Goal: Transaction & Acquisition: Purchase product/service

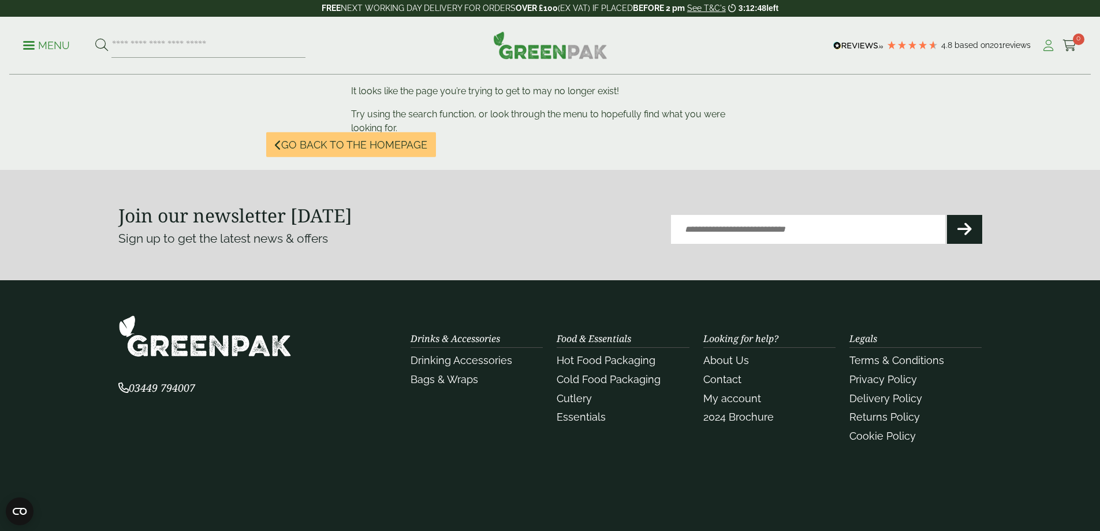
click at [1043, 47] on icon at bounding box center [1048, 46] width 14 height 12
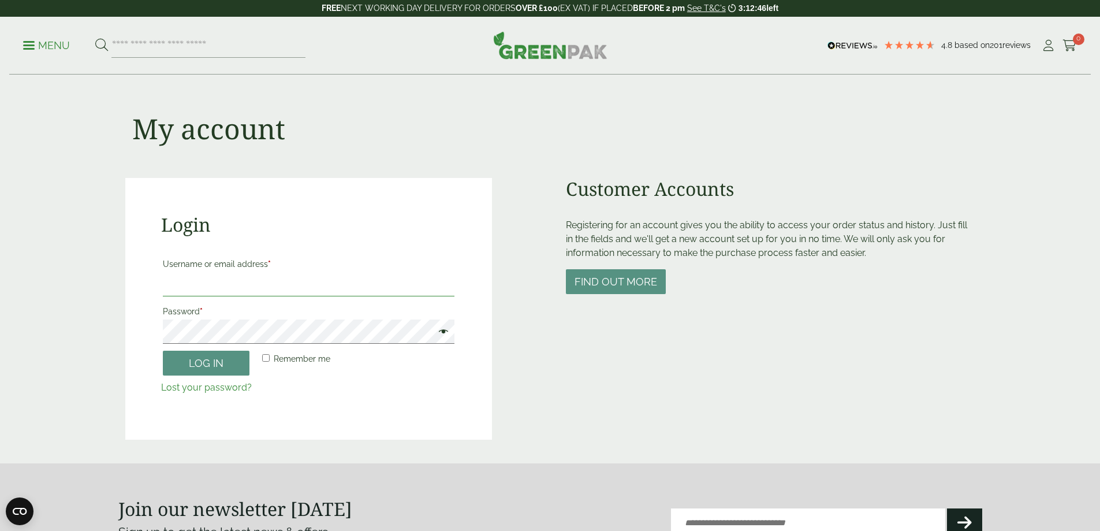
click at [266, 284] on input "Username or email address *" at bounding box center [309, 284] width 292 height 24
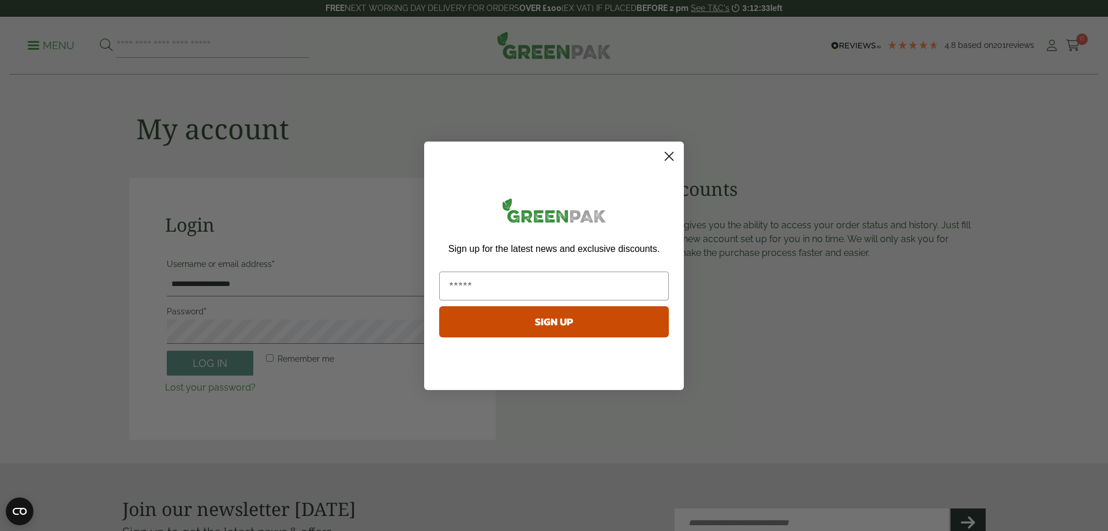
click at [670, 151] on circle "Close dialog" at bounding box center [669, 155] width 19 height 19
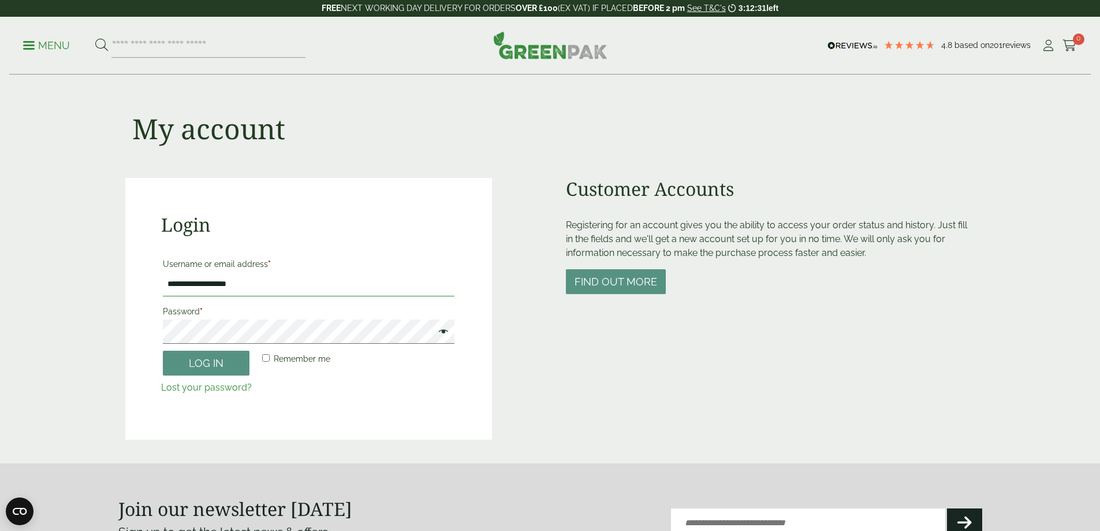
drag, startPoint x: 255, startPoint y: 286, endPoint x: 245, endPoint y: 317, distance: 32.7
click at [255, 286] on input "**********" at bounding box center [309, 284] width 292 height 24
type input "**********"
click at [201, 367] on button "Log in" at bounding box center [206, 362] width 87 height 25
click at [163, 350] on button "Log in" at bounding box center [206, 362] width 87 height 25
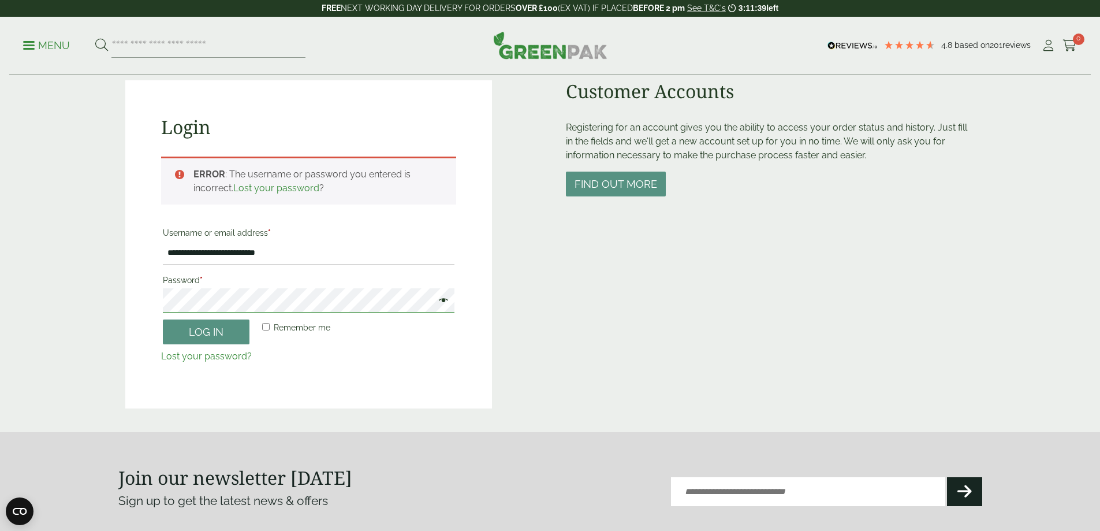
scroll to position [81, 0]
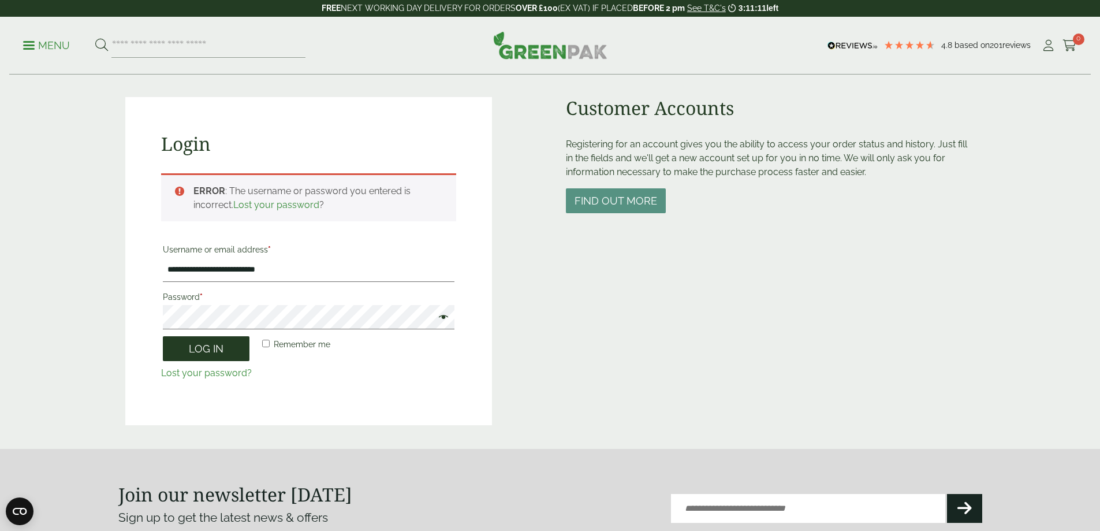
click at [219, 354] on button "Log in" at bounding box center [206, 348] width 87 height 25
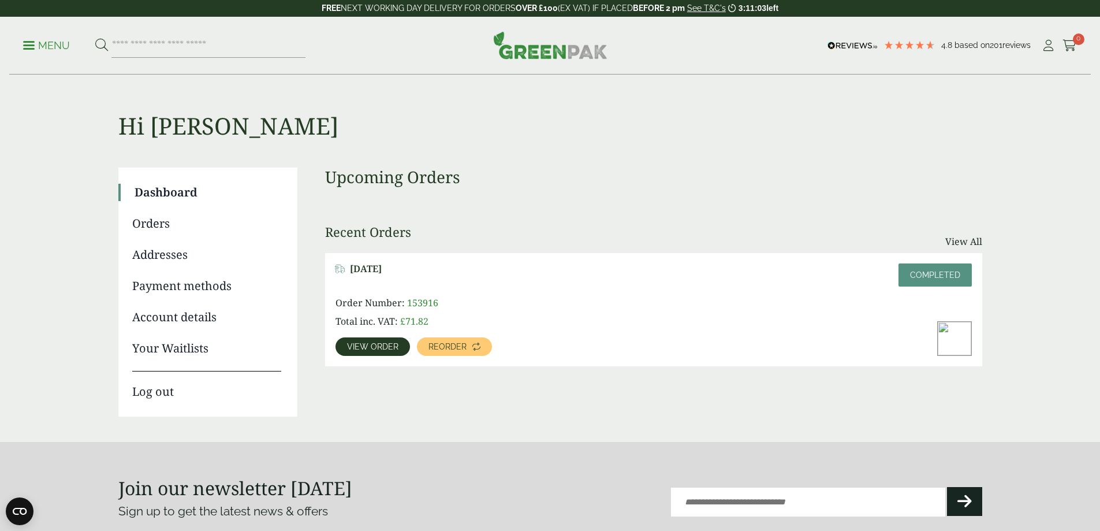
click at [398, 342] on span "View order" at bounding box center [372, 346] width 51 height 8
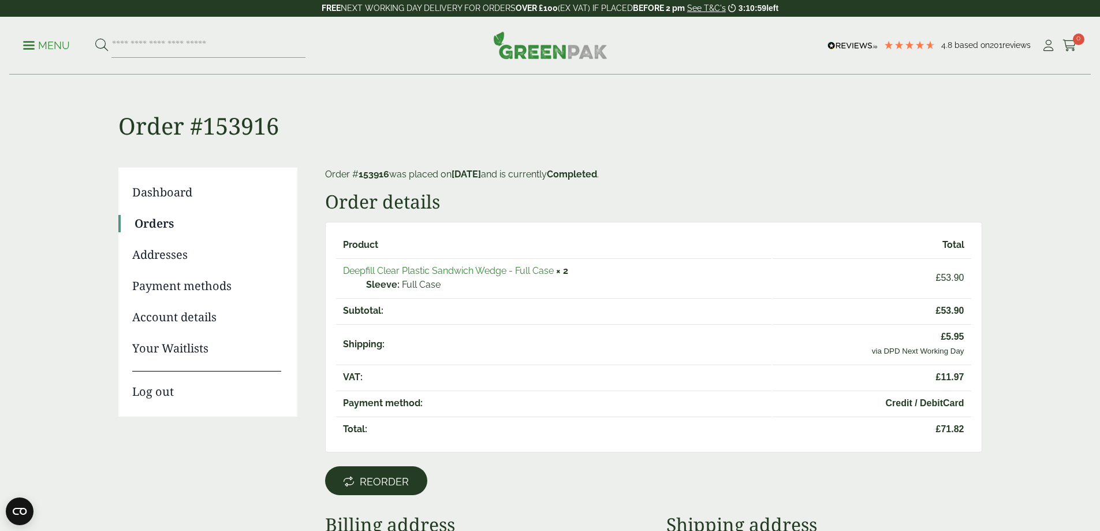
click at [385, 480] on span "Reorder" at bounding box center [384, 481] width 49 height 13
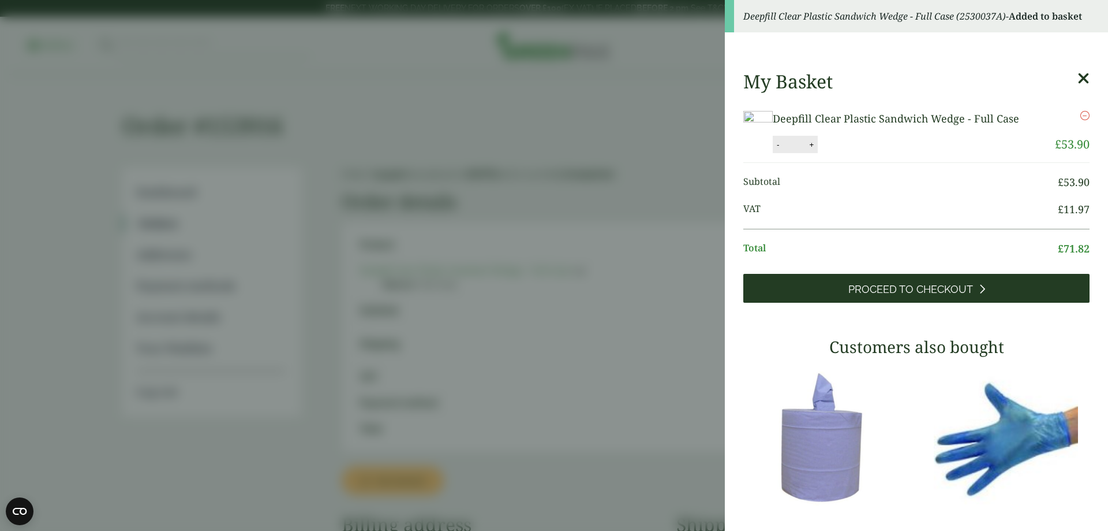
click at [910, 286] on span "Proceed to Checkout" at bounding box center [911, 289] width 125 height 13
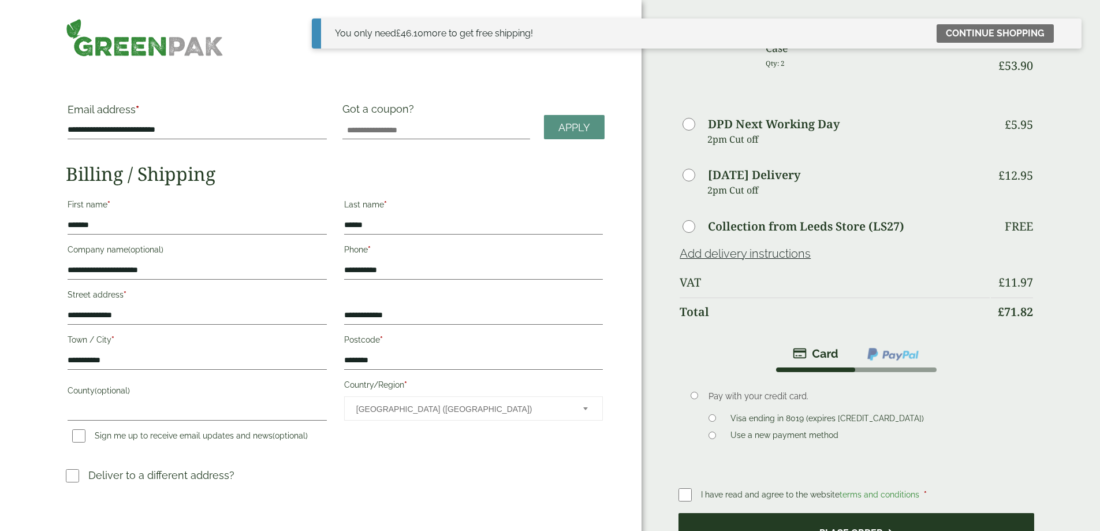
click at [823, 513] on button "Place order" at bounding box center [855, 532] width 355 height 38
